Goal: Task Accomplishment & Management: Manage account settings

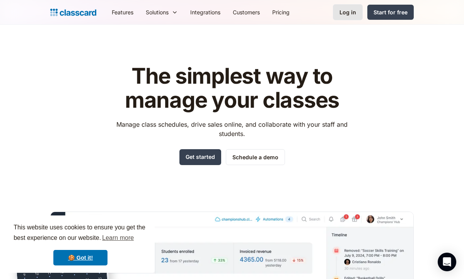
click at [358, 15] on link "Log in" at bounding box center [348, 12] width 30 height 16
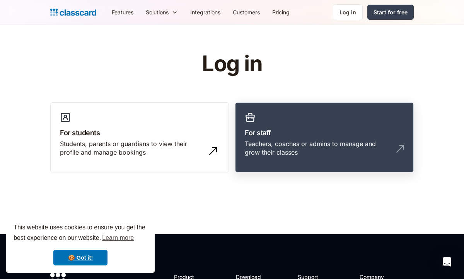
click at [393, 153] on div "Teachers, coaches or admins to manage and grow their classes" at bounding box center [324, 151] width 159 height 24
